Goal: Task Accomplishment & Management: Manage account settings

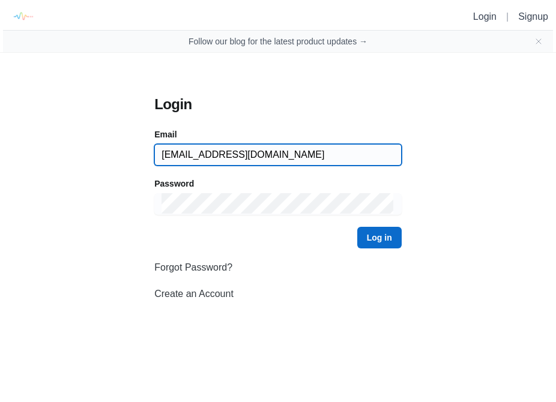
click at [196, 145] on input "[EMAIL_ADDRESS][DOMAIN_NAME]" at bounding box center [278, 155] width 233 height 22
drag, startPoint x: 212, startPoint y: 152, endPoint x: 127, endPoint y: 148, distance: 85.4
click at [127, 148] on div "Login Email [EMAIL_ADDRESS][DOMAIN_NAME] Password Log in Forgot Password? Creat…" at bounding box center [277, 177] width 370 height 249
type input "[EMAIL_ADDRESS][DOMAIN_NAME]"
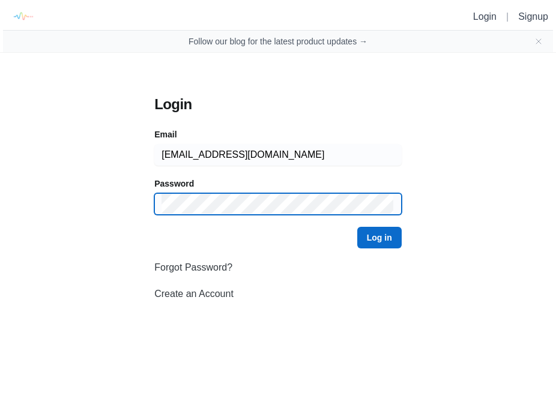
click at [357, 227] on button "Log in" at bounding box center [379, 238] width 44 height 22
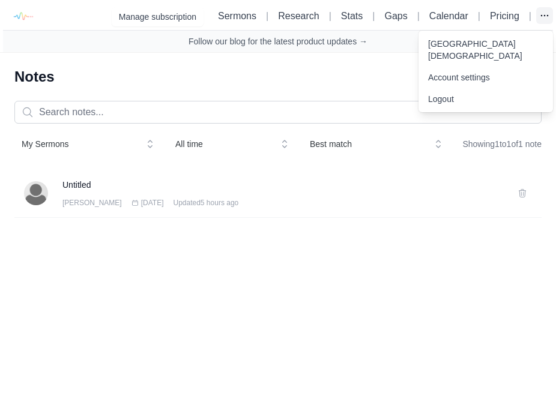
click at [539, 17] on icon "button" at bounding box center [545, 16] width 12 height 12
click at [460, 77] on link "Account settings" at bounding box center [485, 78] width 134 height 22
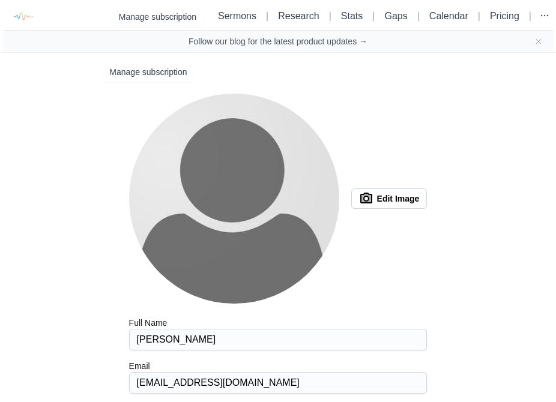
type input "kjv"
click at [112, 77] on button "Manage subscription" at bounding box center [148, 71] width 92 height 19
